Goal: Information Seeking & Learning: Learn about a topic

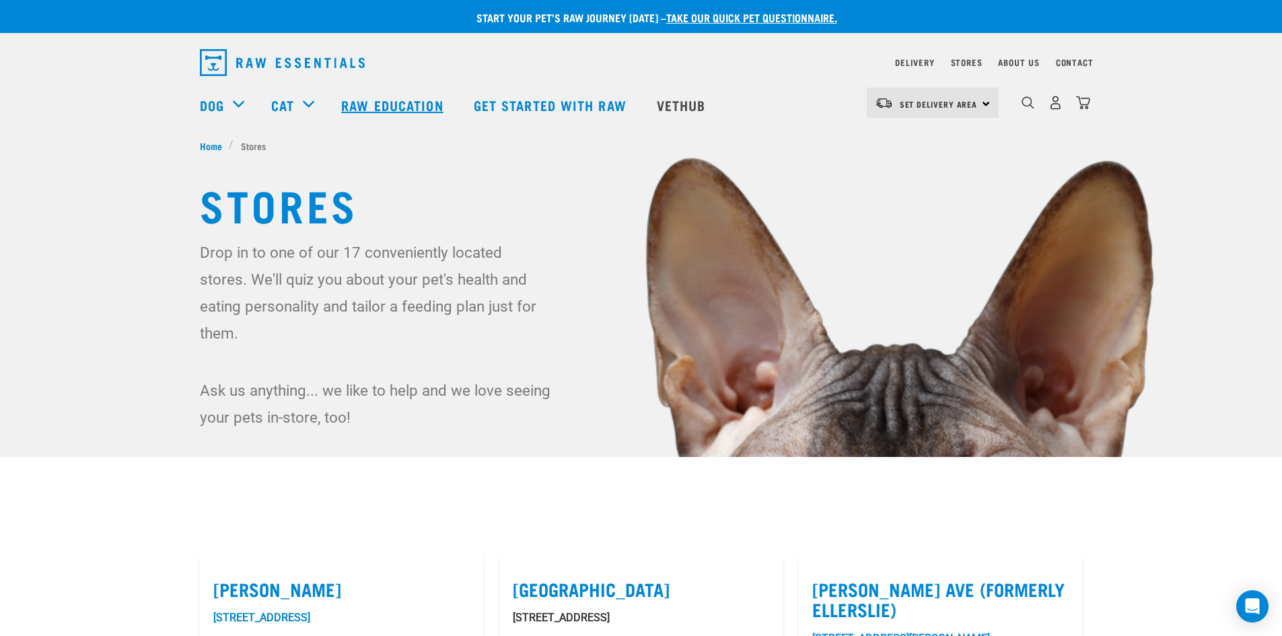
click at [371, 98] on link "Raw Education" at bounding box center [394, 105] width 132 height 54
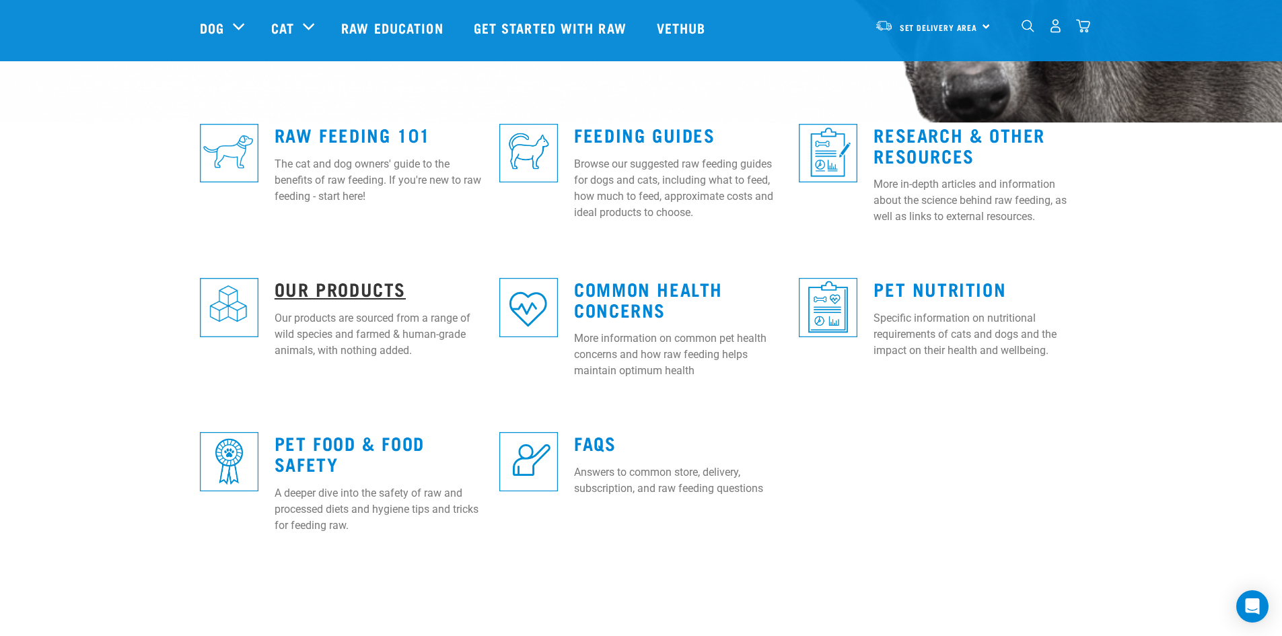
click at [312, 287] on link "Our Products" at bounding box center [340, 288] width 131 height 10
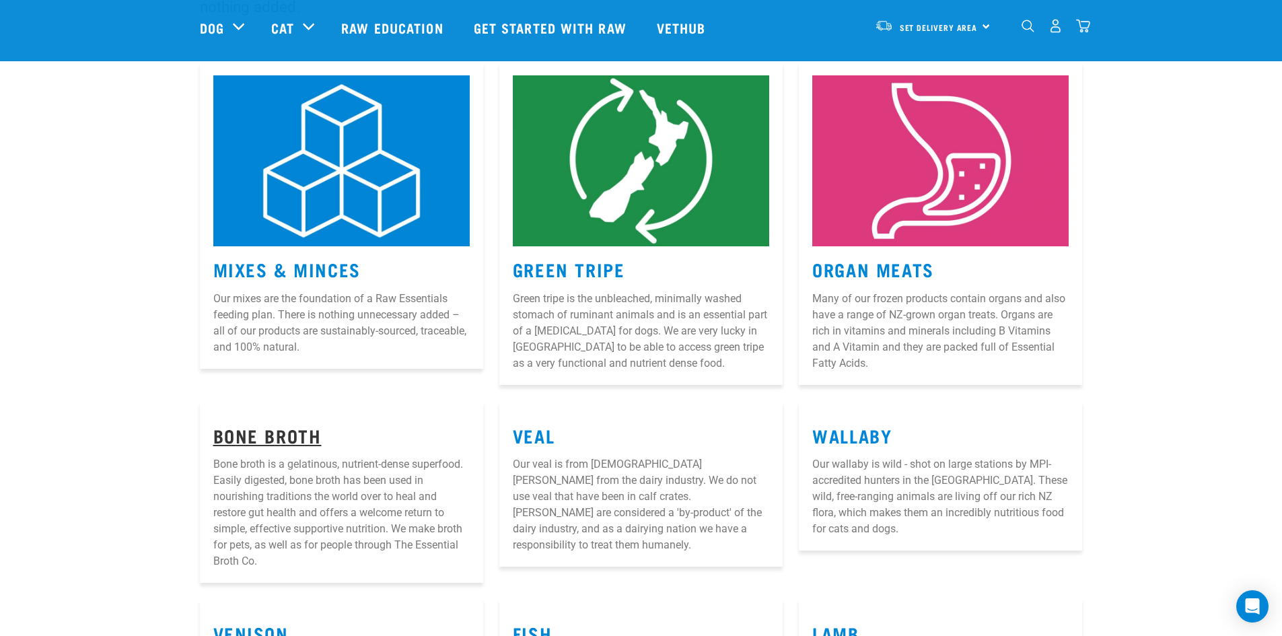
scroll to position [202, 0]
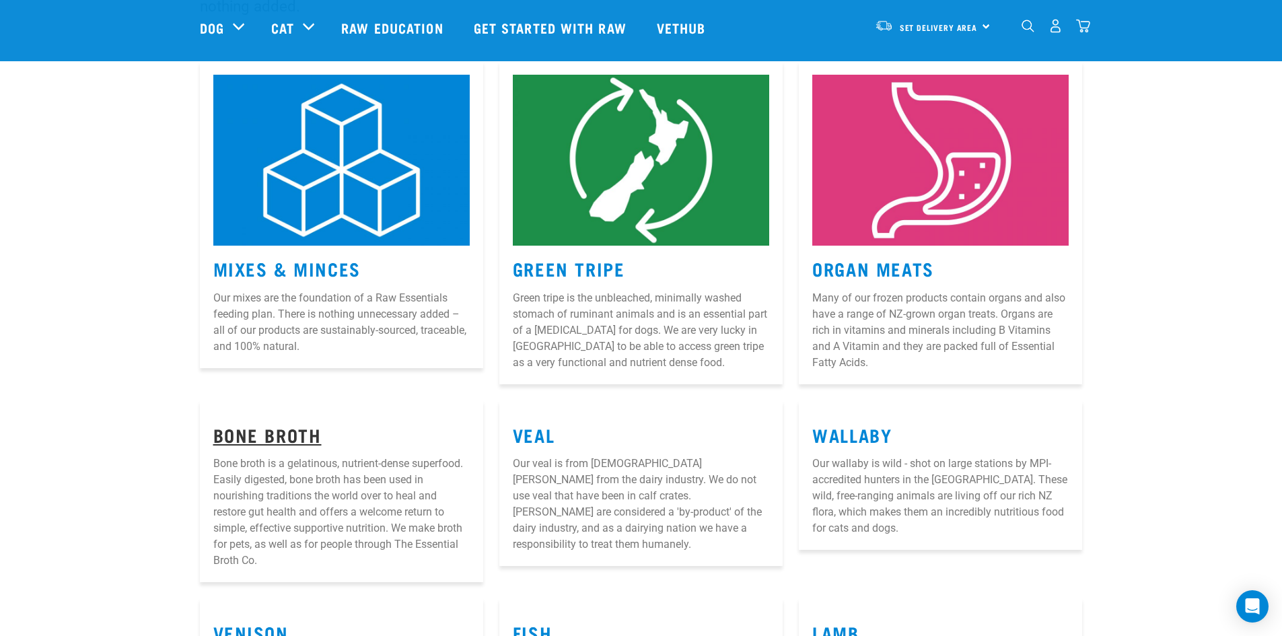
click at [285, 431] on link "Bone Broth" at bounding box center [267, 434] width 108 height 10
